Goal: Transaction & Acquisition: Book appointment/travel/reservation

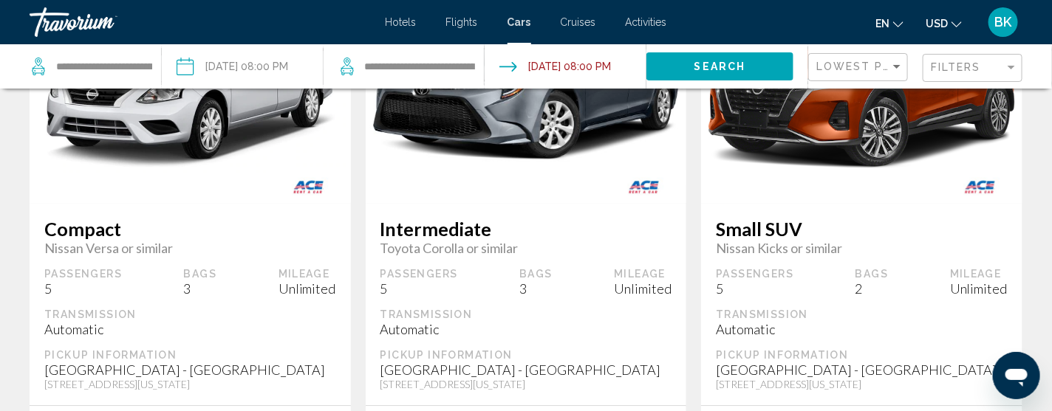
click at [458, 21] on span "Flights" at bounding box center [462, 22] width 32 height 12
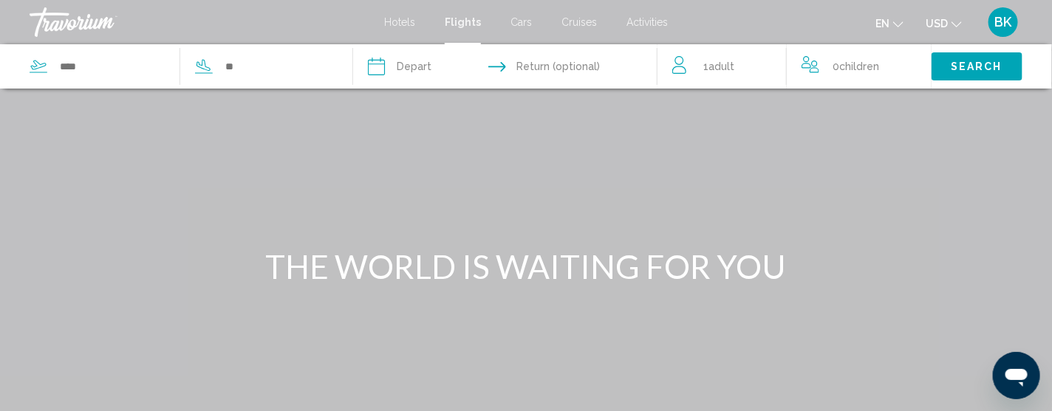
click at [95, 53] on div "Search widget" at bounding box center [180, 66] width 301 height 44
click at [82, 66] on input "Search widget" at bounding box center [111, 66] width 106 height 22
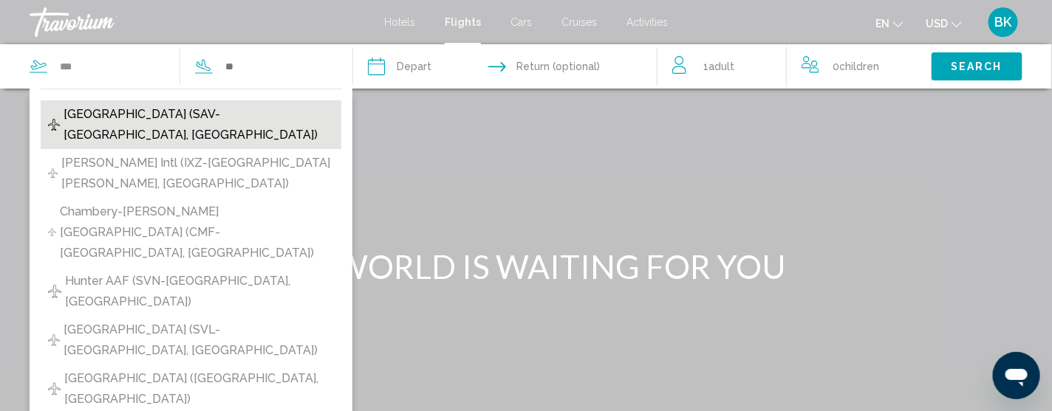
click at [109, 115] on span "[GEOGRAPHIC_DATA] (SAV-[GEOGRAPHIC_DATA], [GEOGRAPHIC_DATA])" at bounding box center [199, 124] width 270 height 41
type input "**********"
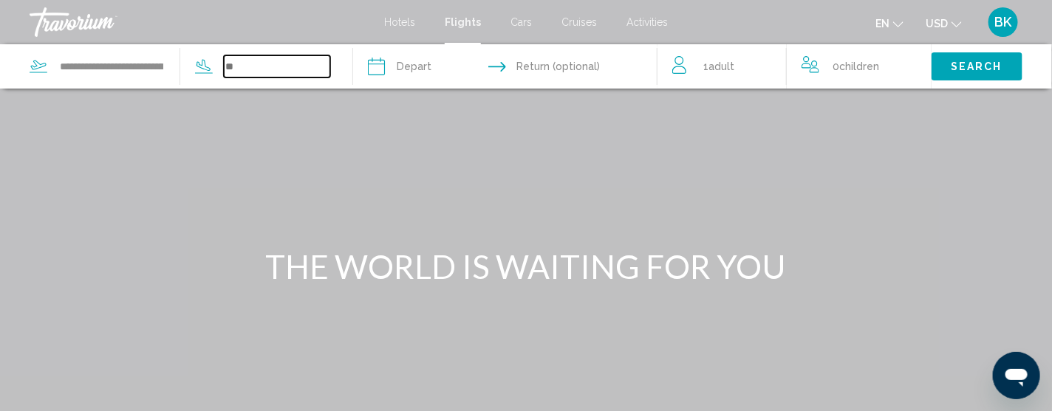
click at [290, 69] on input "Search widget" at bounding box center [277, 66] width 106 height 22
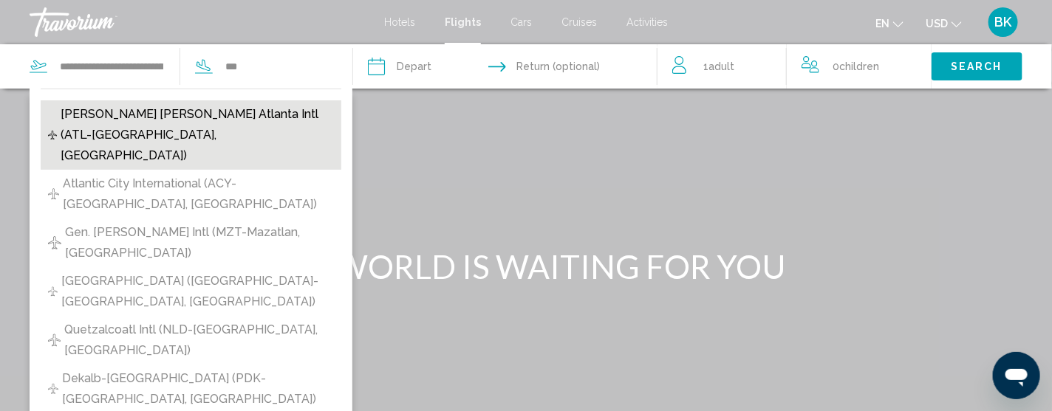
click at [250, 114] on span "[PERSON_NAME] [PERSON_NAME] Atlanta Intl (ATL-[GEOGRAPHIC_DATA], [GEOGRAPHIC_DA…" at bounding box center [197, 135] width 273 height 62
type input "**********"
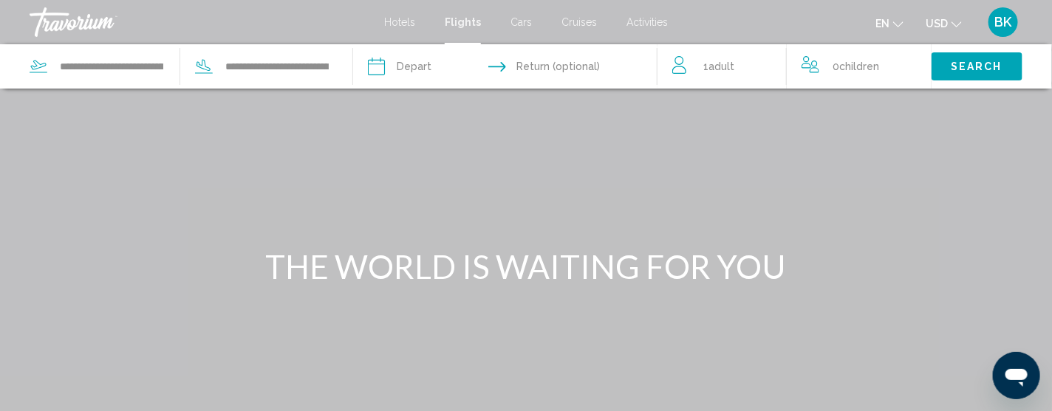
click at [451, 72] on input "Depart date" at bounding box center [439, 68] width 151 height 49
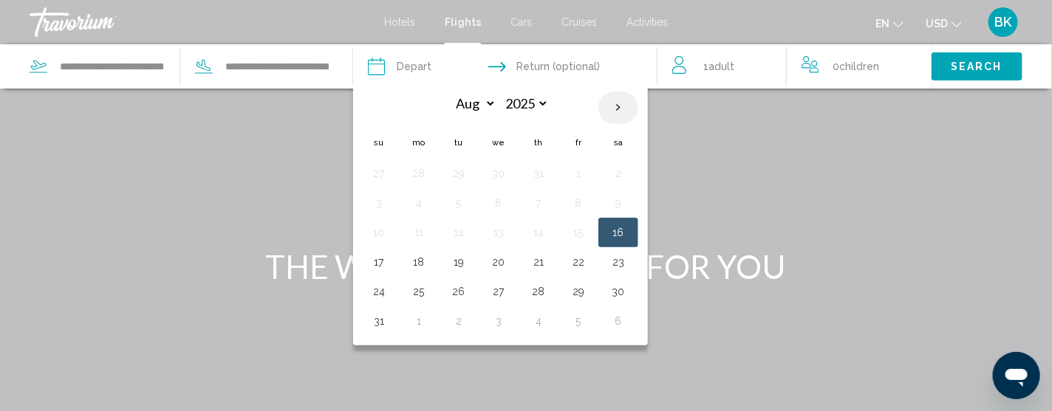
click at [638, 105] on th "Next month" at bounding box center [618, 108] width 40 height 32
select select "*"
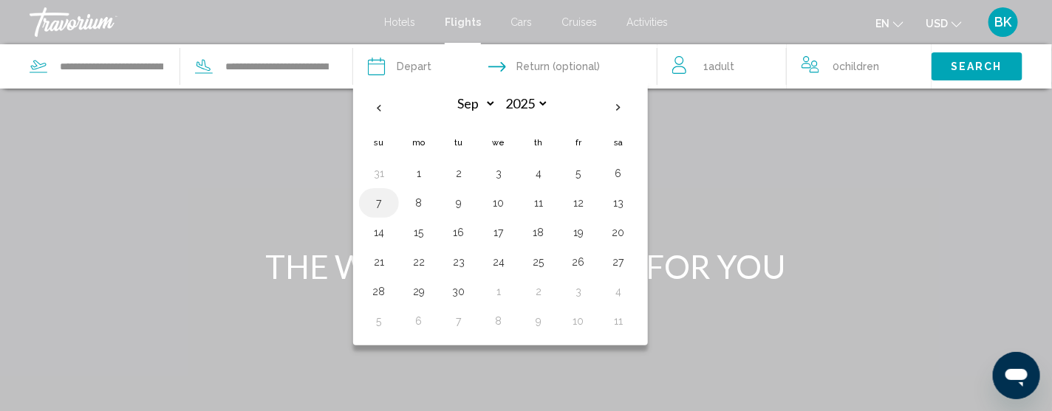
click at [391, 202] on button "7" at bounding box center [379, 203] width 24 height 21
type input "**********"
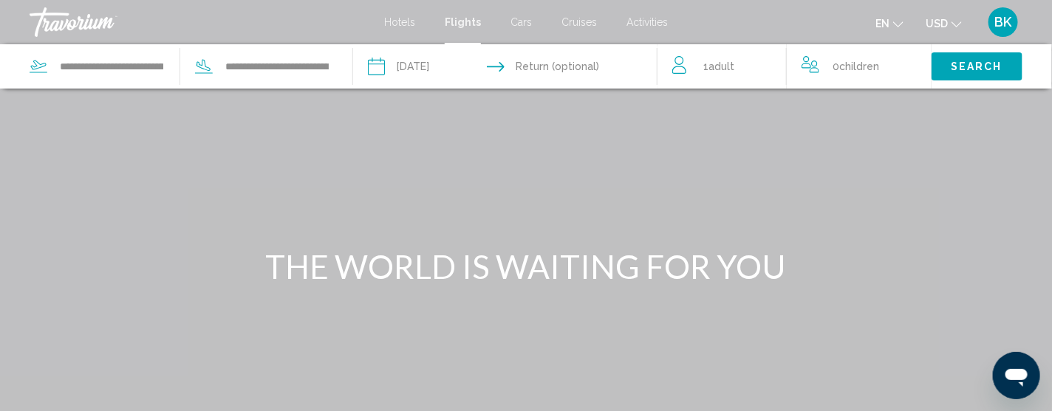
click at [972, 66] on span "Search" at bounding box center [977, 67] width 52 height 12
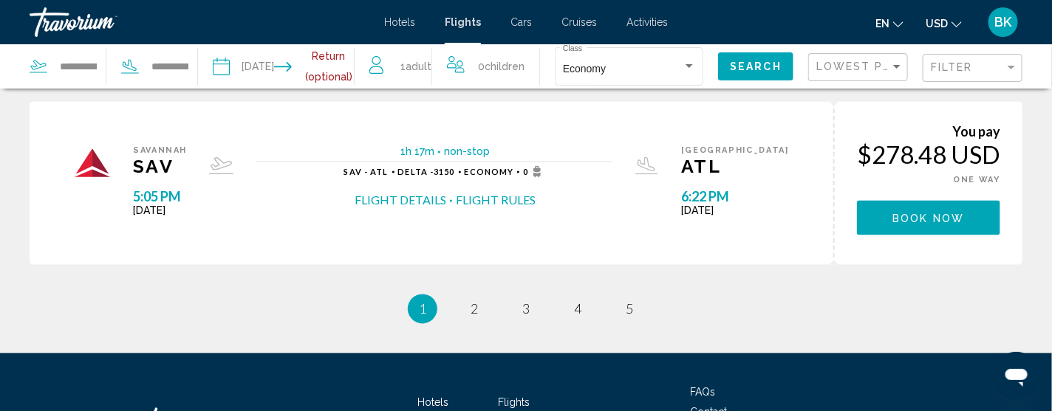
scroll to position [1033, 0]
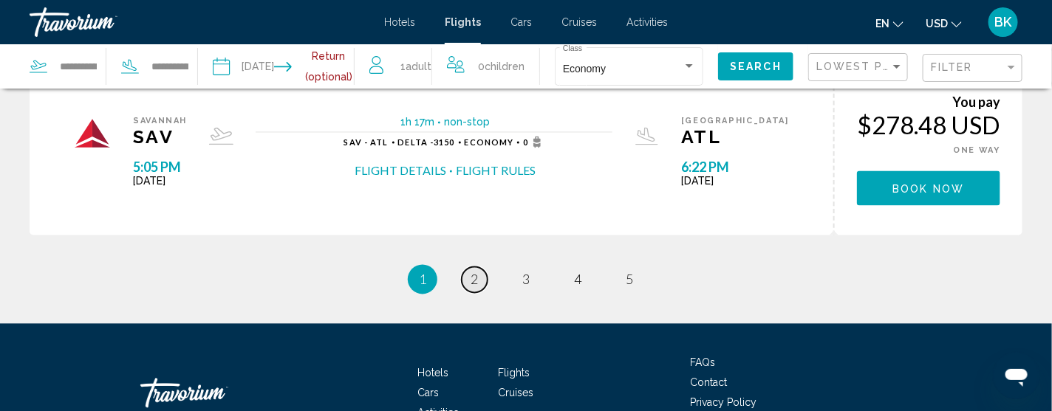
click at [477, 272] on span "2" at bounding box center [473, 280] width 7 height 16
